Goal: Task Accomplishment & Management: Use online tool/utility

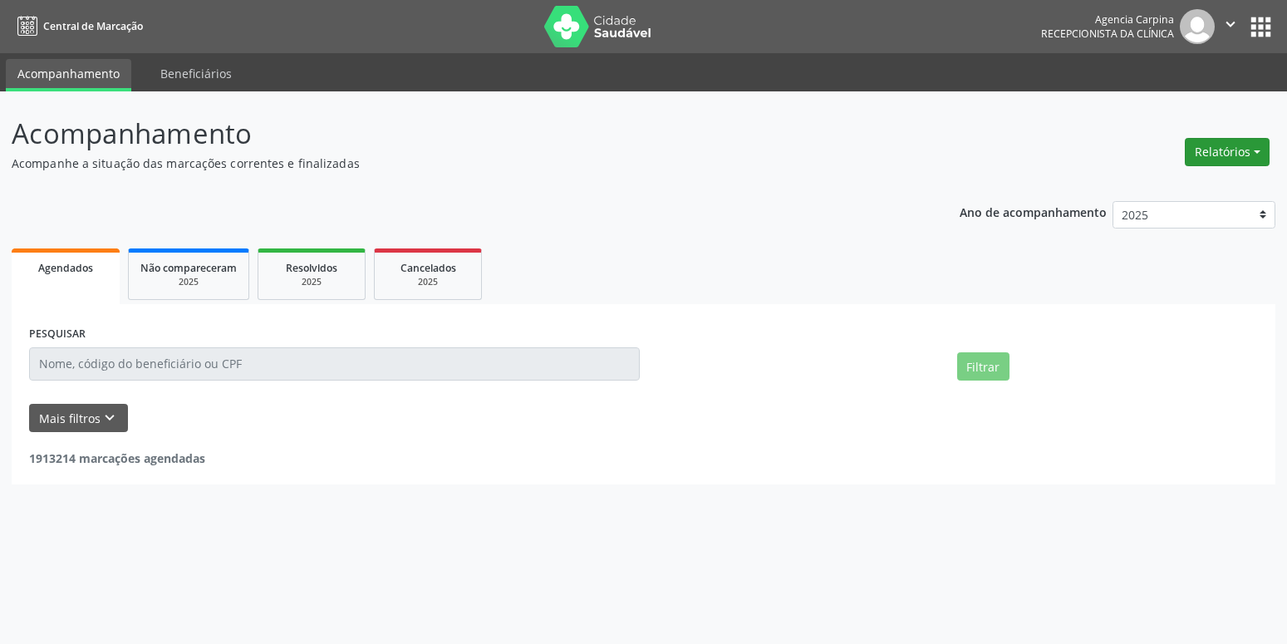
click at [1250, 143] on button "Relatórios" at bounding box center [1227, 152] width 85 height 28
click at [1216, 189] on link "Agendamentos" at bounding box center [1181, 187] width 179 height 23
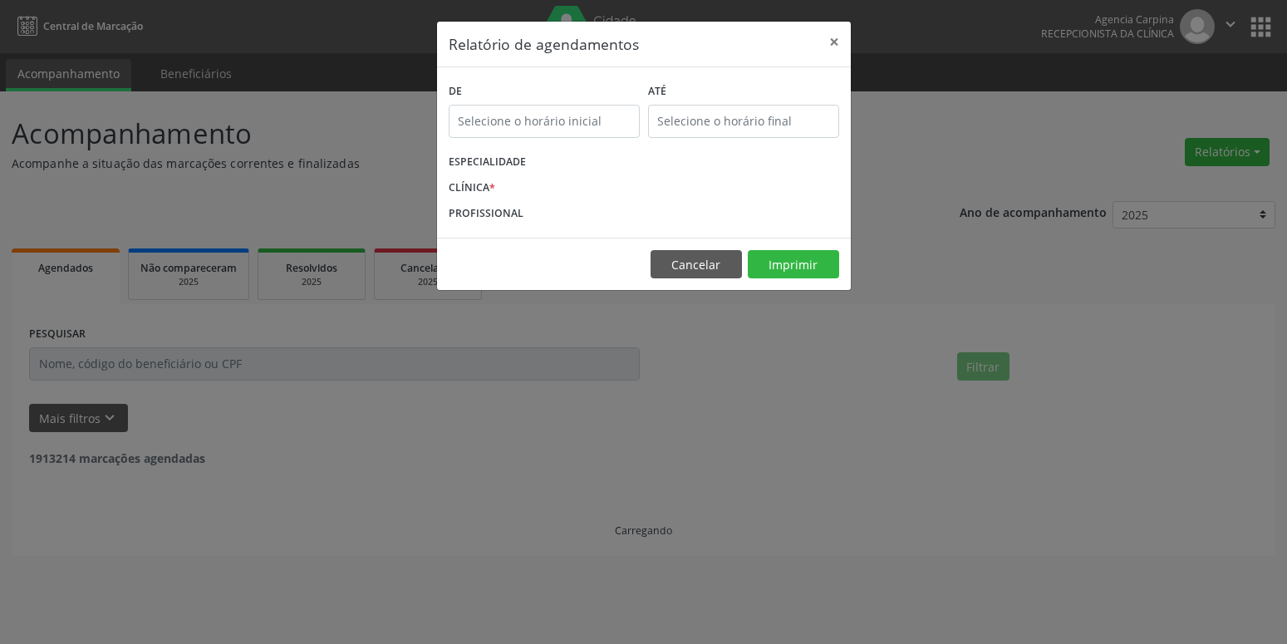
select select "8"
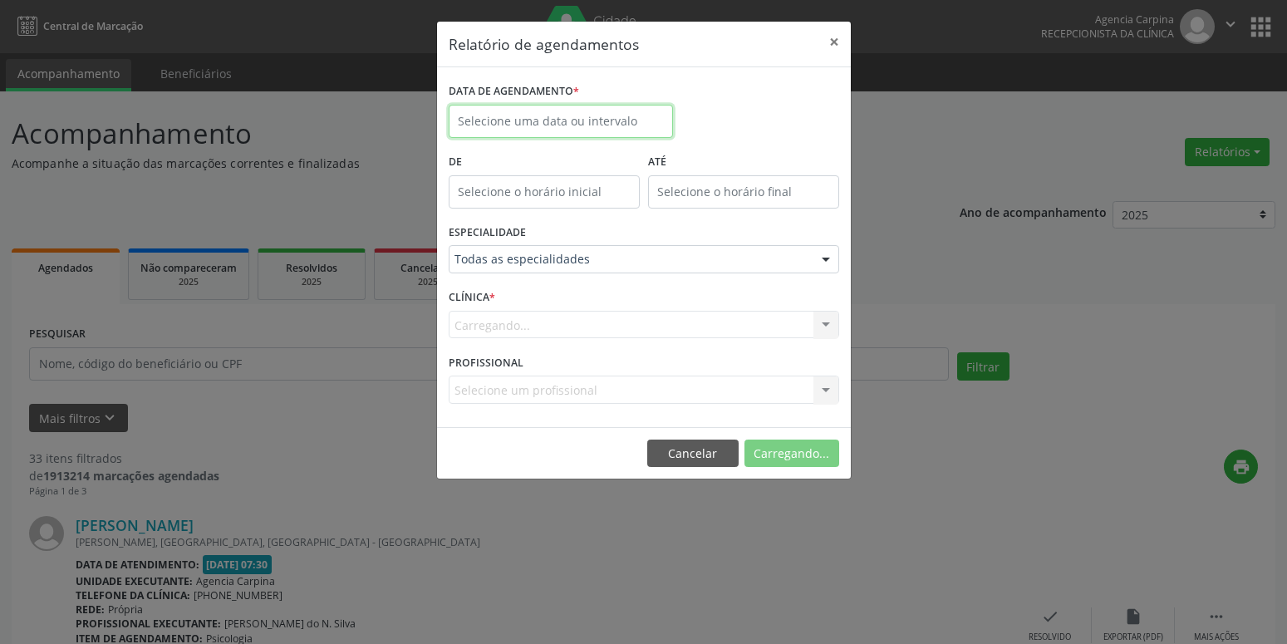
click at [609, 123] on input "text" at bounding box center [561, 121] width 224 height 33
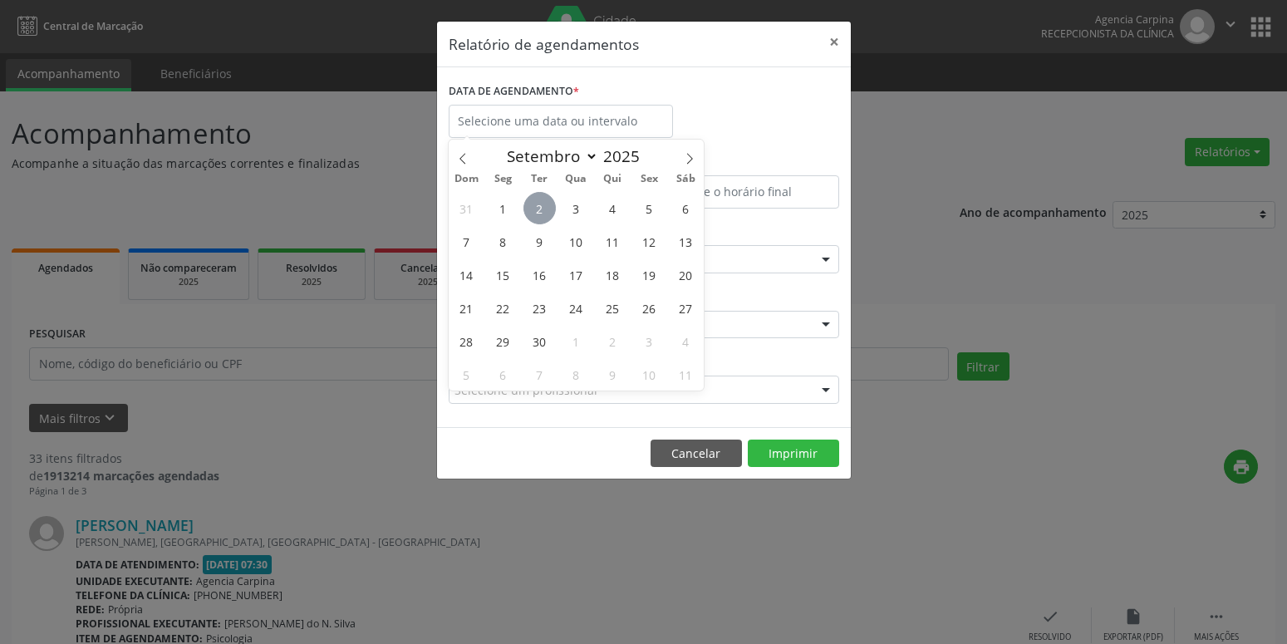
click at [551, 199] on span "2" at bounding box center [539, 208] width 32 height 32
type input "[DATE]"
click at [551, 199] on span "2" at bounding box center [539, 208] width 32 height 32
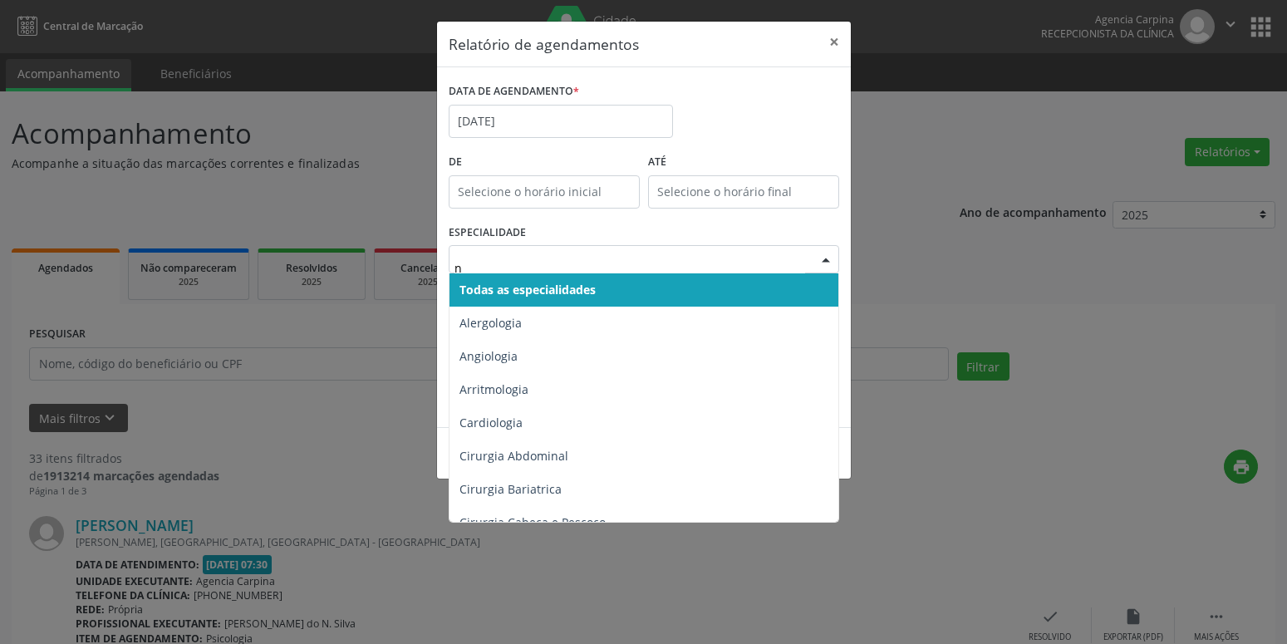
type input "nu"
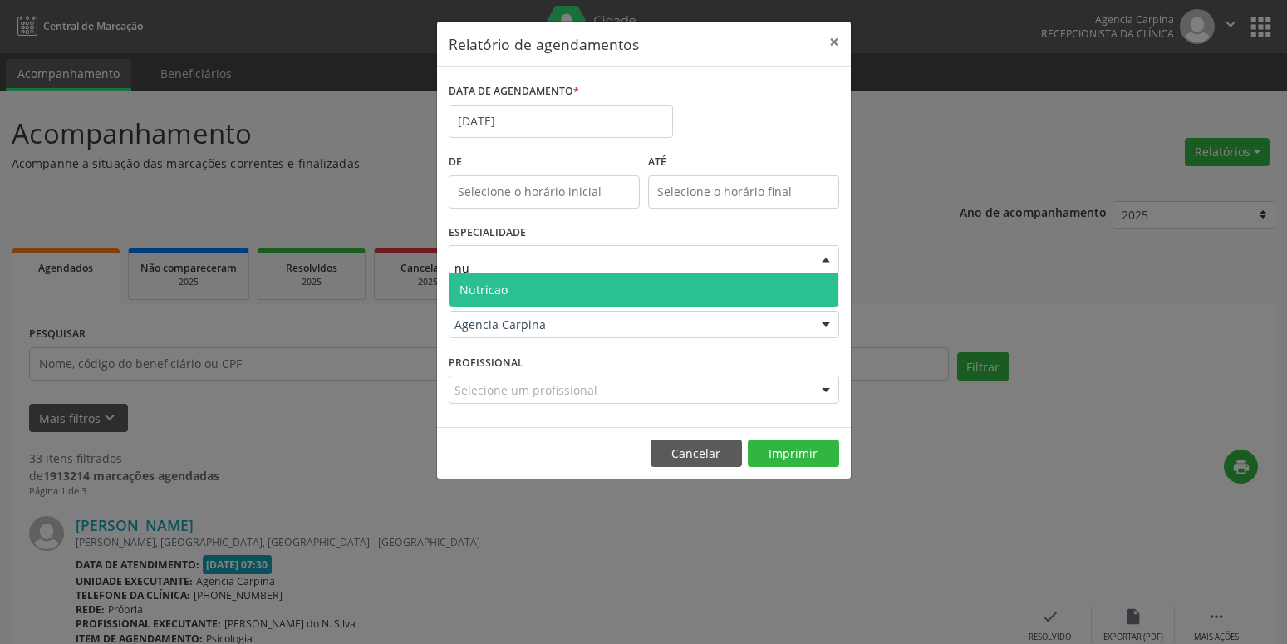
click at [474, 286] on span "Nutricao" at bounding box center [483, 290] width 48 height 16
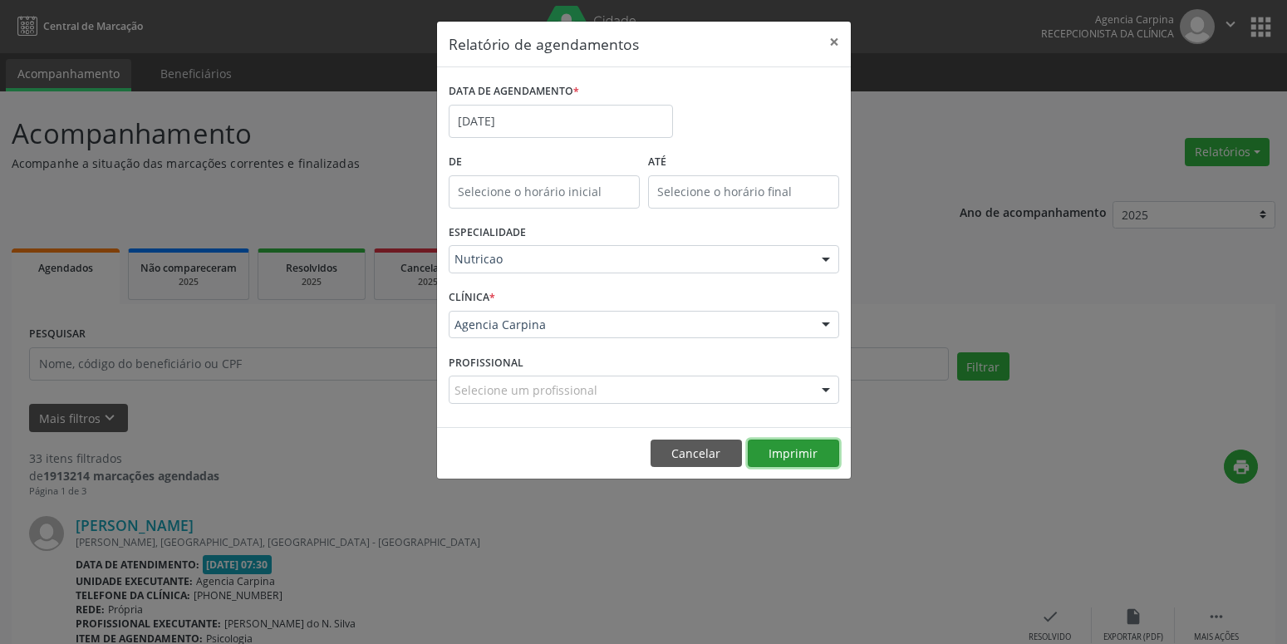
click at [801, 463] on button "Imprimir" at bounding box center [793, 453] width 91 height 28
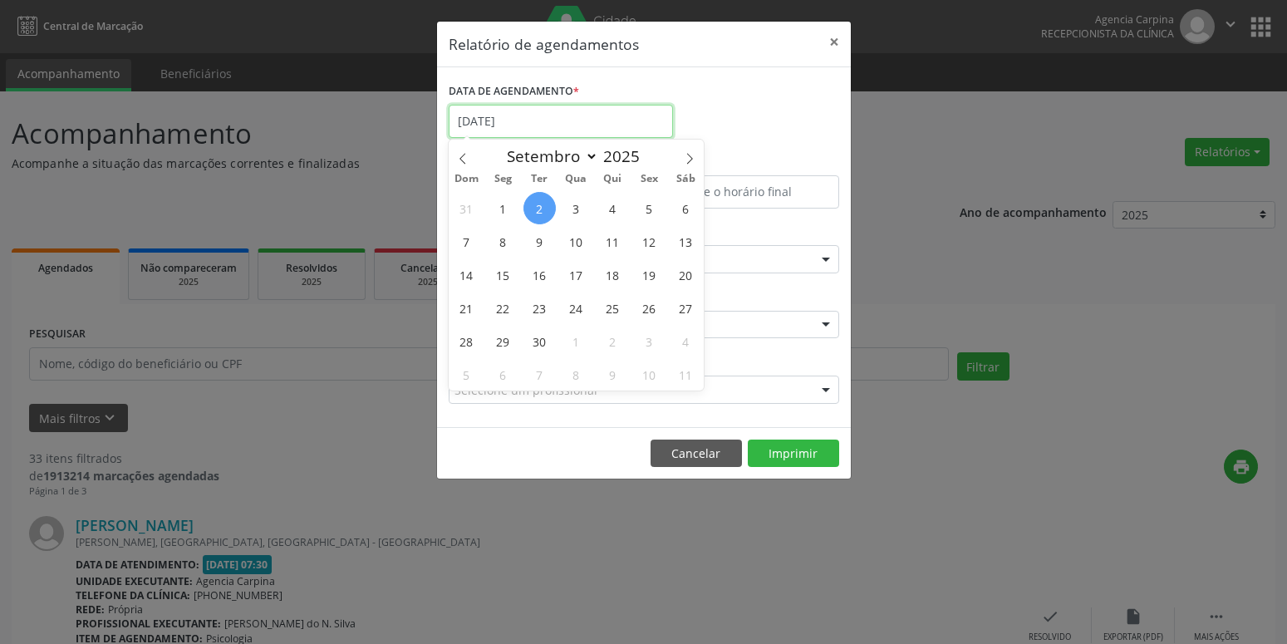
click at [538, 125] on input "[DATE]" at bounding box center [561, 121] width 224 height 33
click at [589, 206] on span "3" at bounding box center [576, 208] width 32 height 32
type input "[DATE]"
click at [589, 206] on span "3" at bounding box center [576, 208] width 32 height 32
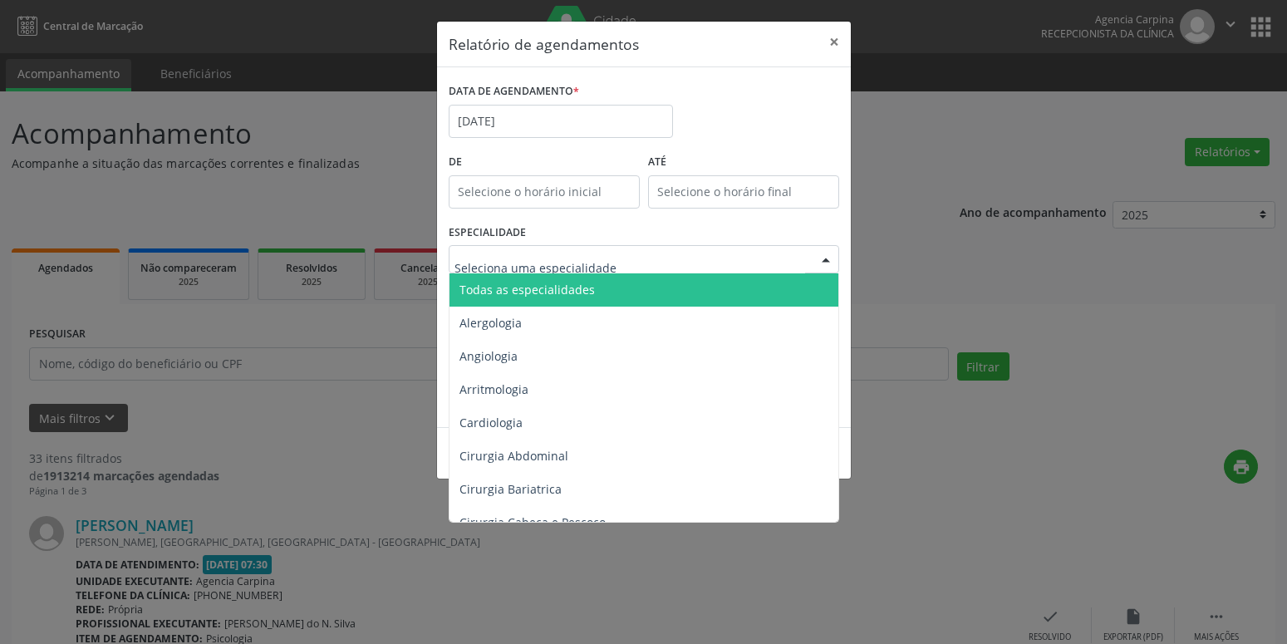
click at [592, 294] on span "Todas as especialidades" at bounding box center [644, 289] width 391 height 33
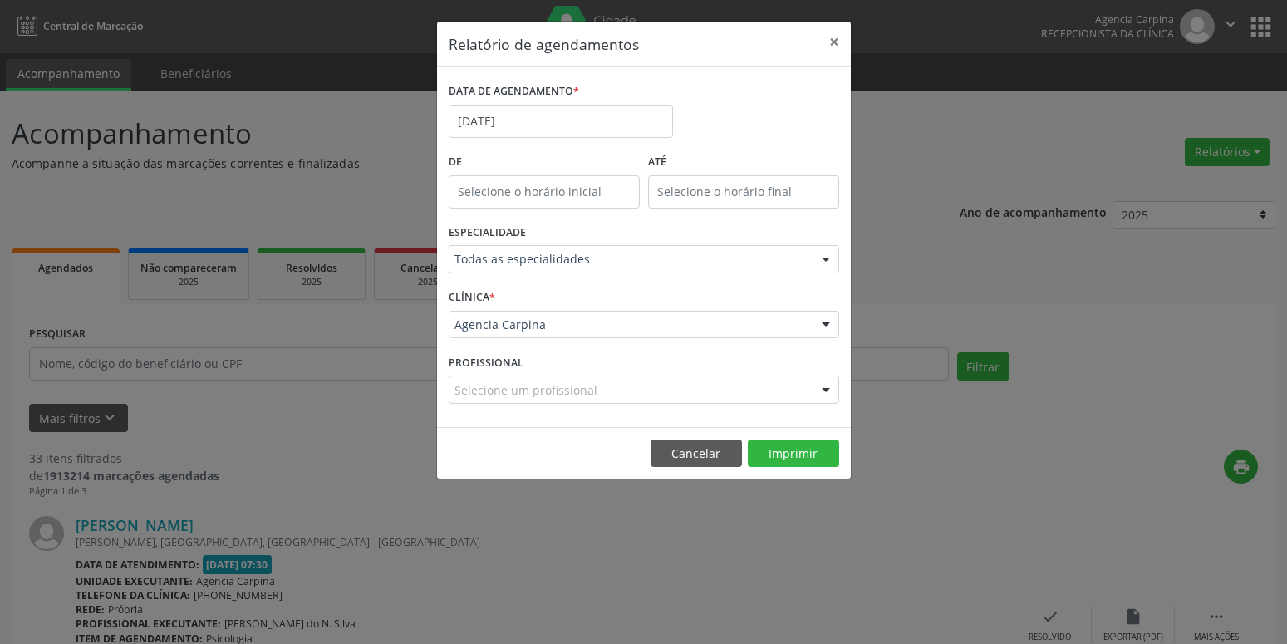
click at [795, 438] on footer "Cancelar Imprimir" at bounding box center [644, 453] width 414 height 52
click at [791, 448] on button "Imprimir" at bounding box center [793, 453] width 91 height 28
click at [826, 39] on button "×" at bounding box center [833, 42] width 33 height 41
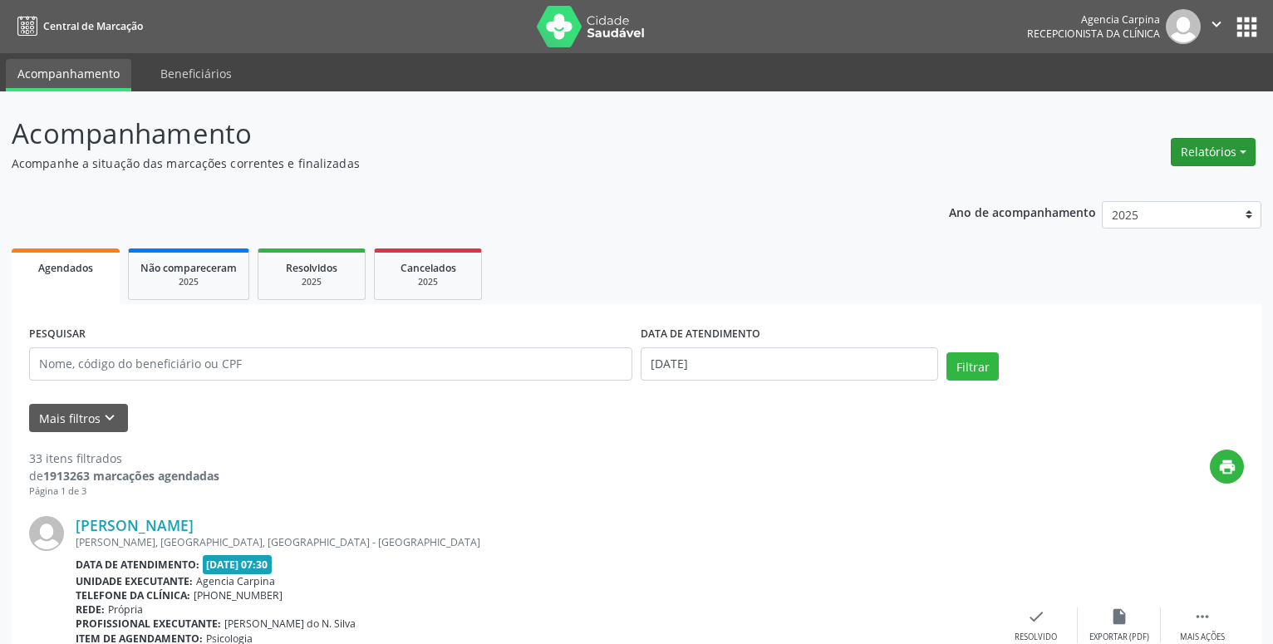
click at [1230, 148] on button "Relatórios" at bounding box center [1213, 152] width 85 height 28
click at [1129, 182] on link "Agendamentos" at bounding box center [1167, 187] width 179 height 23
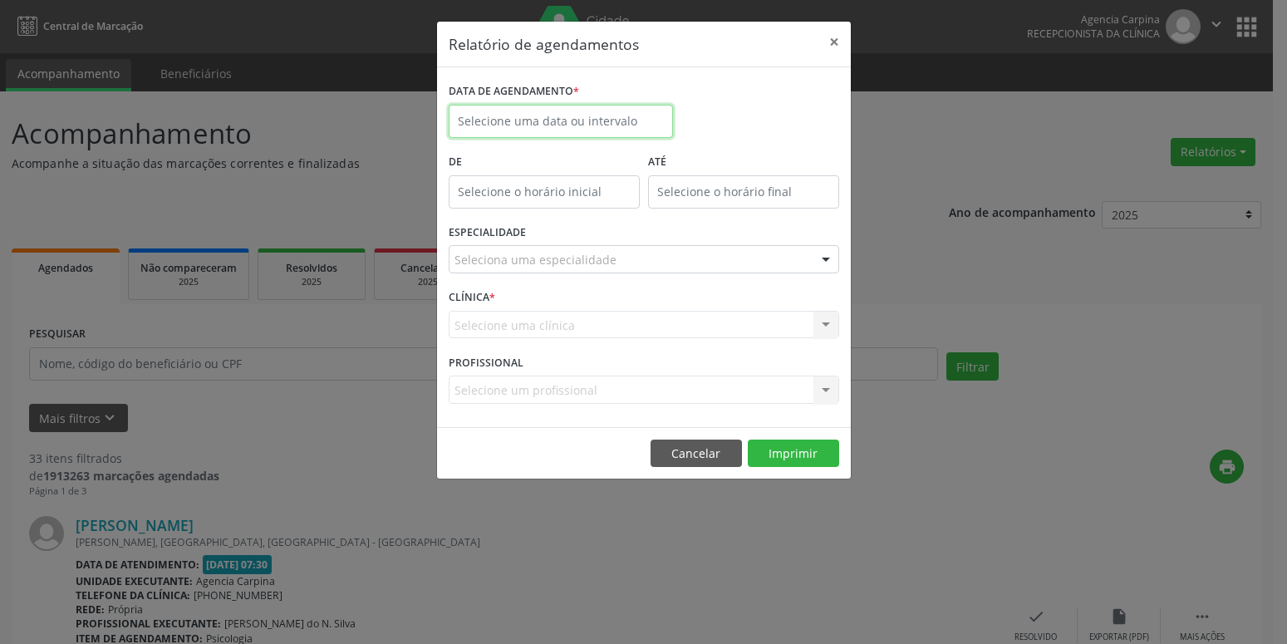
click at [537, 124] on input "text" at bounding box center [561, 121] width 224 height 33
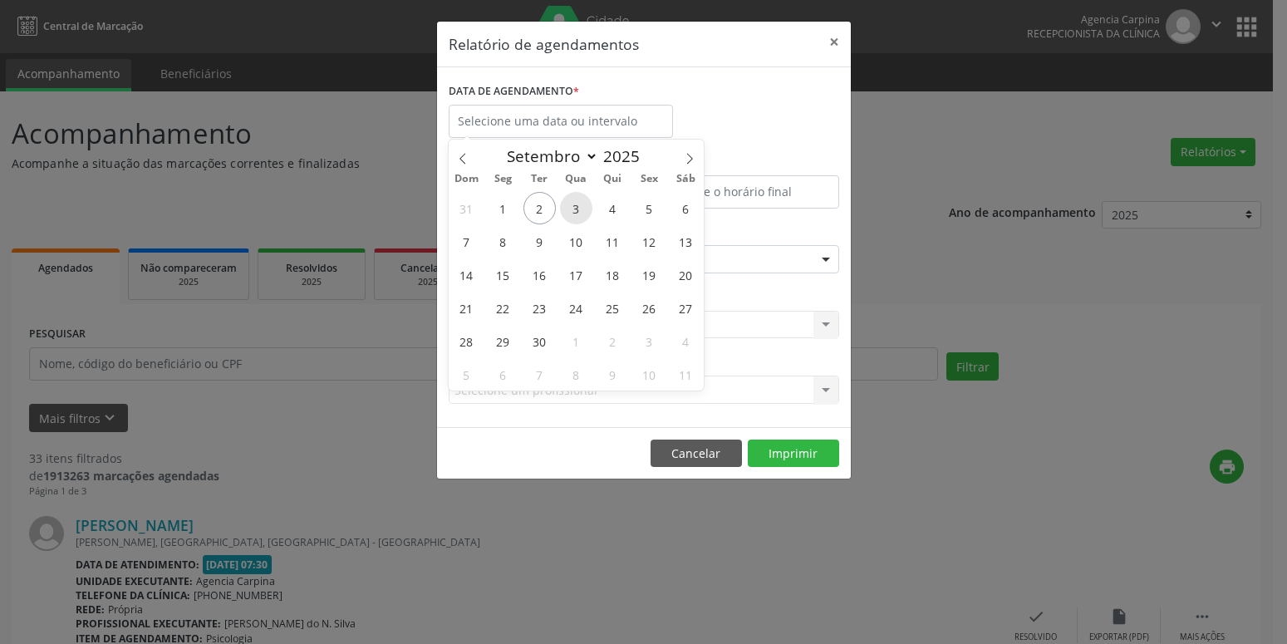
click at [576, 199] on span "3" at bounding box center [576, 208] width 32 height 32
type input "[DATE]"
click at [576, 199] on span "3" at bounding box center [576, 208] width 32 height 32
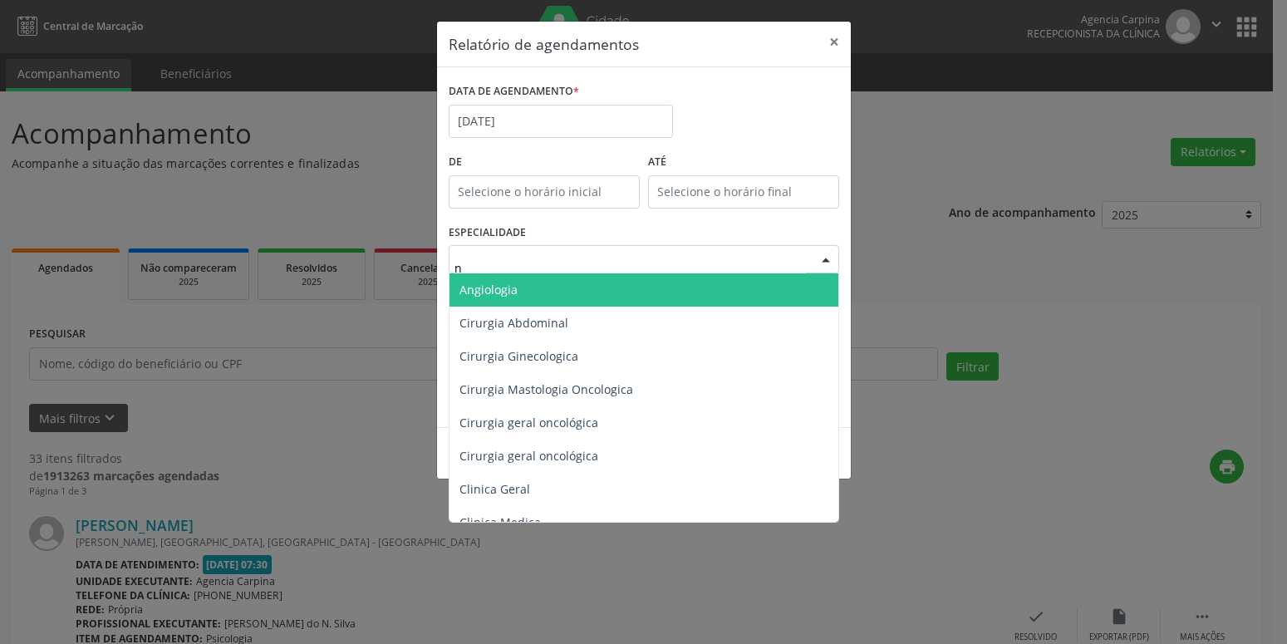
type input "nu"
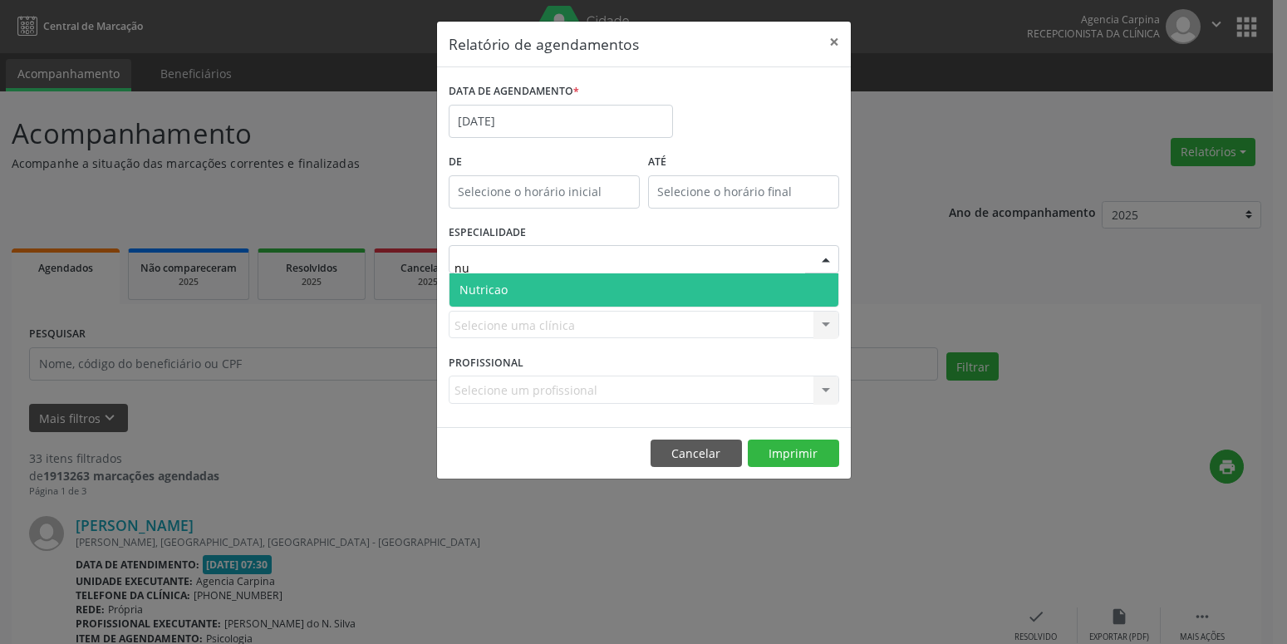
click at [601, 287] on span "Nutricao" at bounding box center [643, 289] width 389 height 33
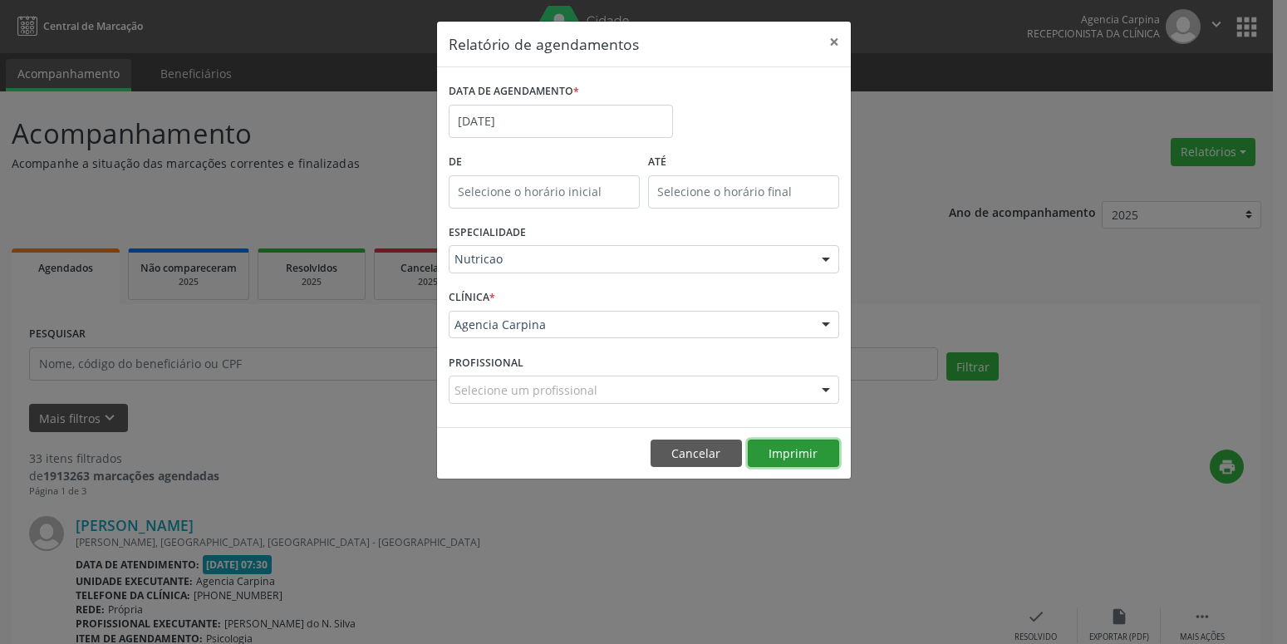
click at [801, 460] on button "Imprimir" at bounding box center [793, 453] width 91 height 28
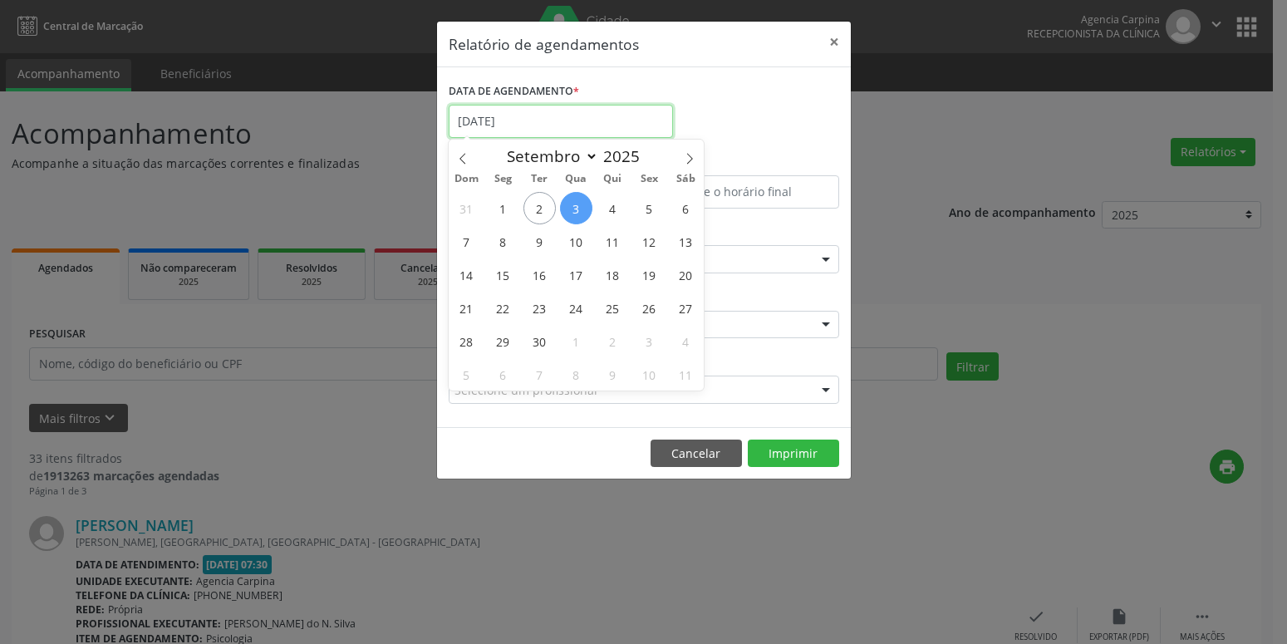
click at [523, 118] on input "[DATE]" at bounding box center [561, 121] width 224 height 33
click at [615, 209] on span "4" at bounding box center [612, 208] width 32 height 32
type input "04/09/2025"
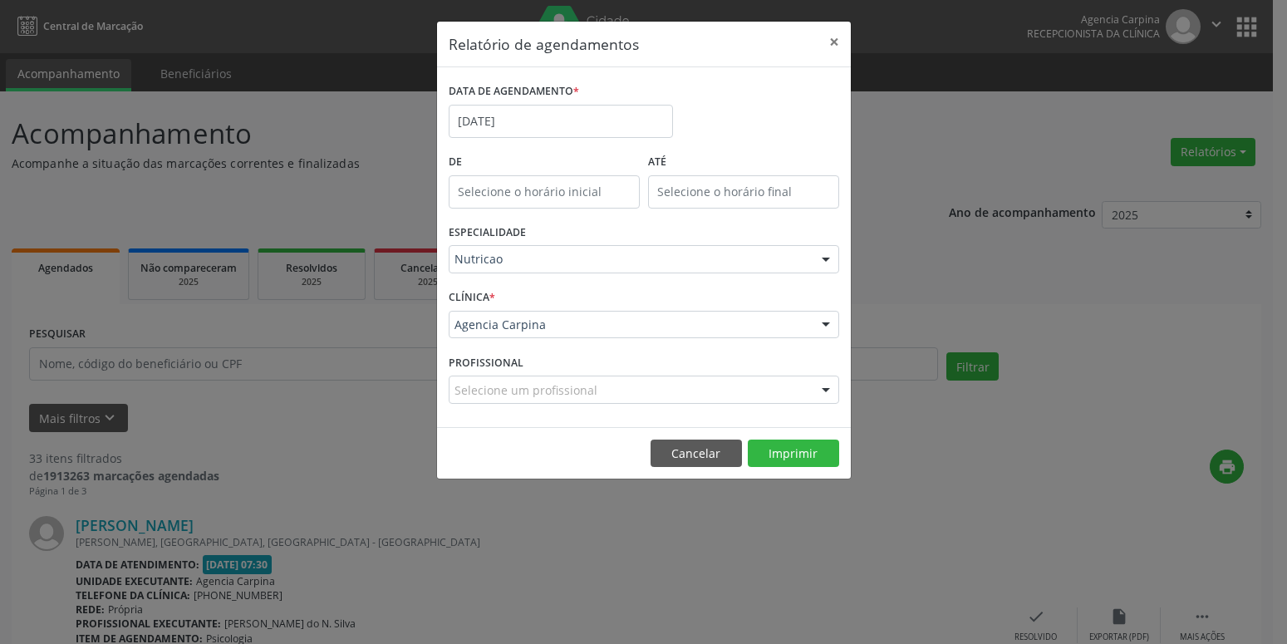
click at [655, 243] on div "ESPECIALIDADE Nutricao Todas as especialidades Alergologia Angiologia Arritmolo…" at bounding box center [643, 252] width 399 height 65
click at [649, 245] on div "ESPECIALIDADE Nutricao Todas as especialidades Alergologia Angiologia Arritmolo…" at bounding box center [643, 252] width 399 height 65
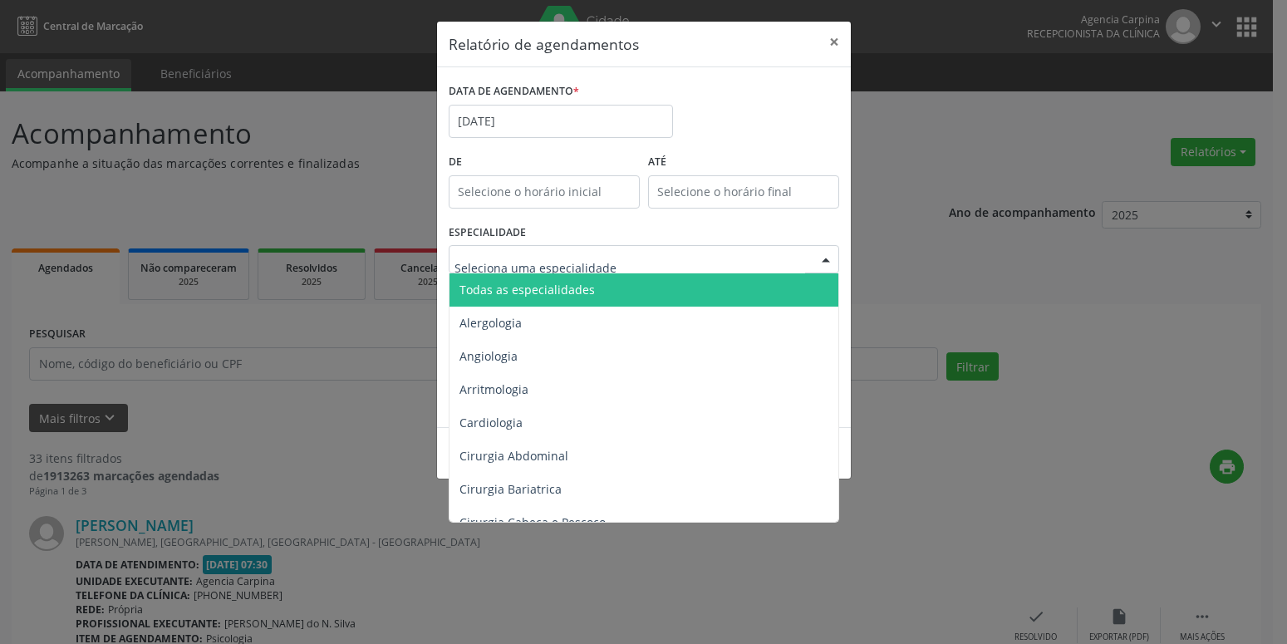
click at [605, 281] on span "Todas as especialidades" at bounding box center [644, 289] width 391 height 33
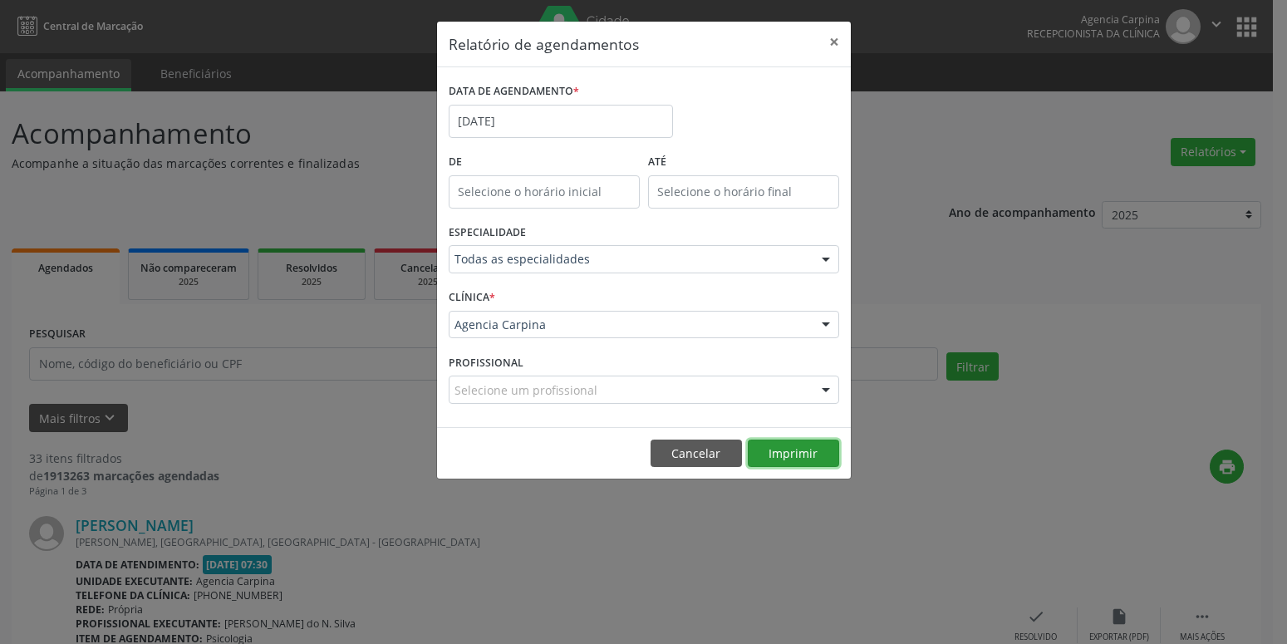
click at [806, 448] on button "Imprimir" at bounding box center [793, 453] width 91 height 28
